Goal: Information Seeking & Learning: Find specific fact

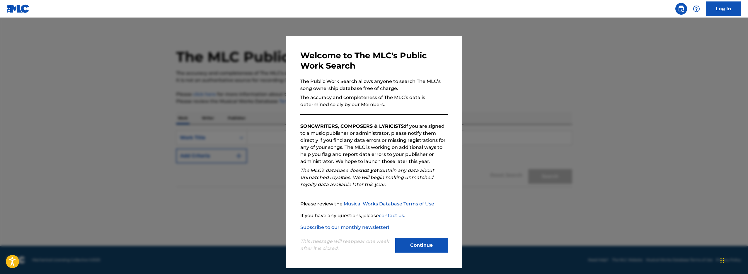
click at [418, 247] on button "Continue" at bounding box center [421, 245] width 53 height 15
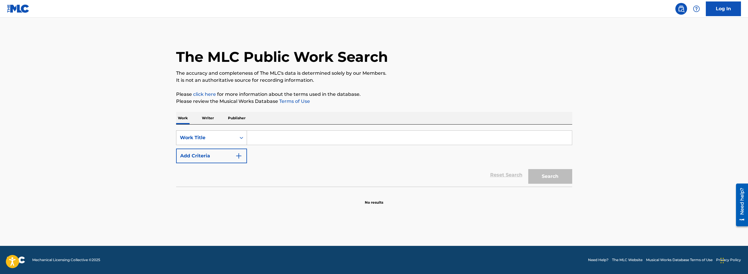
click at [194, 133] on div "Work Title" at bounding box center [206, 137] width 60 height 11
click at [219, 153] on div "Writer Name" at bounding box center [211, 152] width 70 height 15
click at [256, 142] on input "Search Form" at bounding box center [409, 138] width 325 height 14
paste input "Lore Ipsumd Sitam c/A e/S Doe Tempo Incid u/L e/D Magn Aliq Enima m/V q/N Exerc…"
type input "Lore Ipsumd Sitam c/A e/S Doe Tempo Incid u/L e/D Magn Aliq Enima m/V q/N Exerc…"
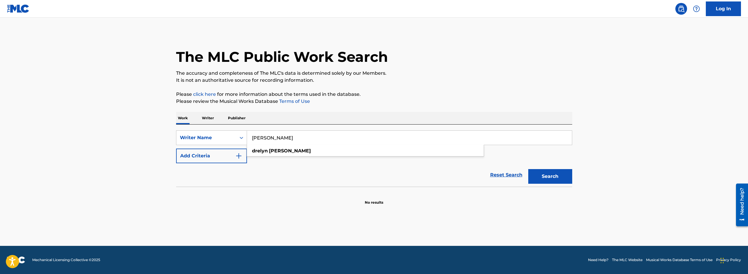
type input "[PERSON_NAME]"
click at [528, 169] on button "Search" at bounding box center [550, 176] width 44 height 15
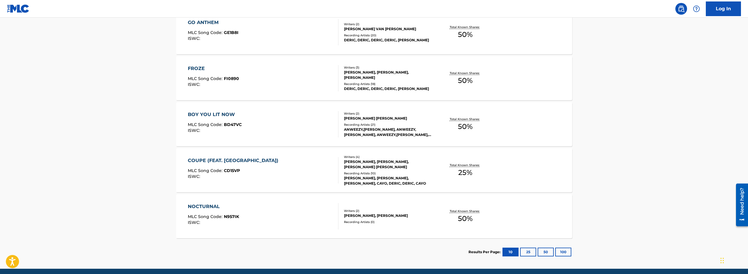
scroll to position [292, 0]
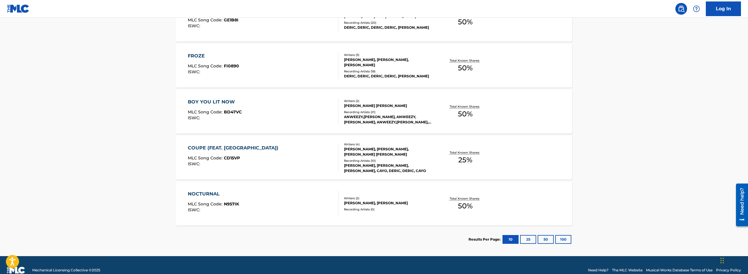
click at [282, 193] on div "NOCTURNAL MLC Song Code : N957IK ISWC :" at bounding box center [263, 203] width 151 height 26
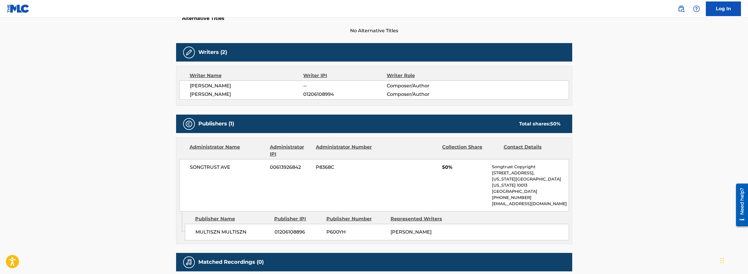
scroll to position [210, 0]
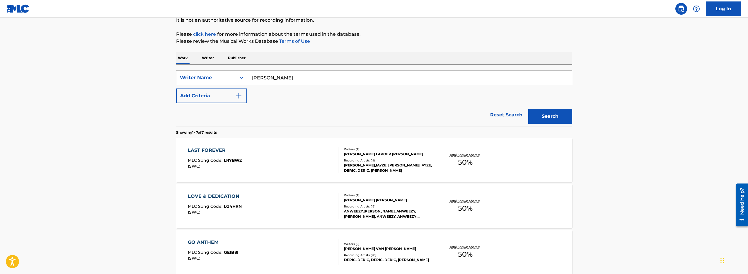
scroll to position [7, 0]
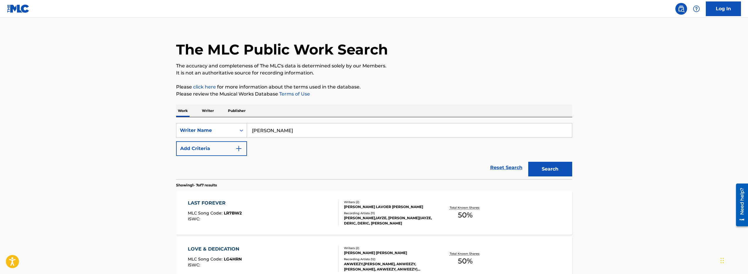
click at [272, 208] on div "LAST FOREVER MLC Song Code : LR7BW2 ISWC :" at bounding box center [263, 212] width 151 height 26
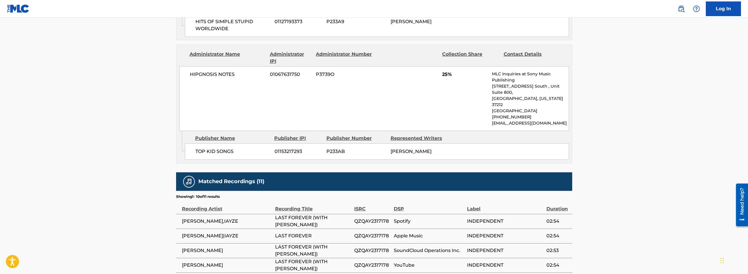
scroll to position [7, 0]
